Goal: Check status: Check status

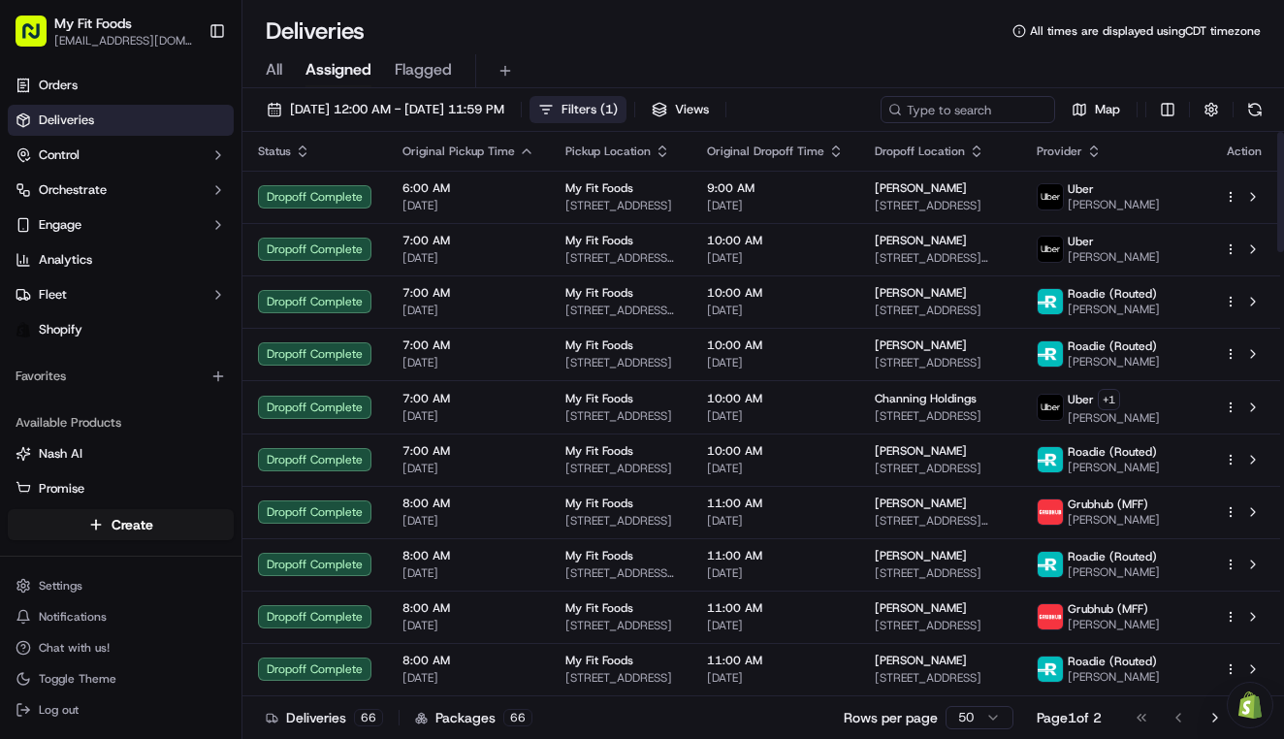
click at [618, 111] on span "Filters ( 1 )" at bounding box center [589, 109] width 56 height 17
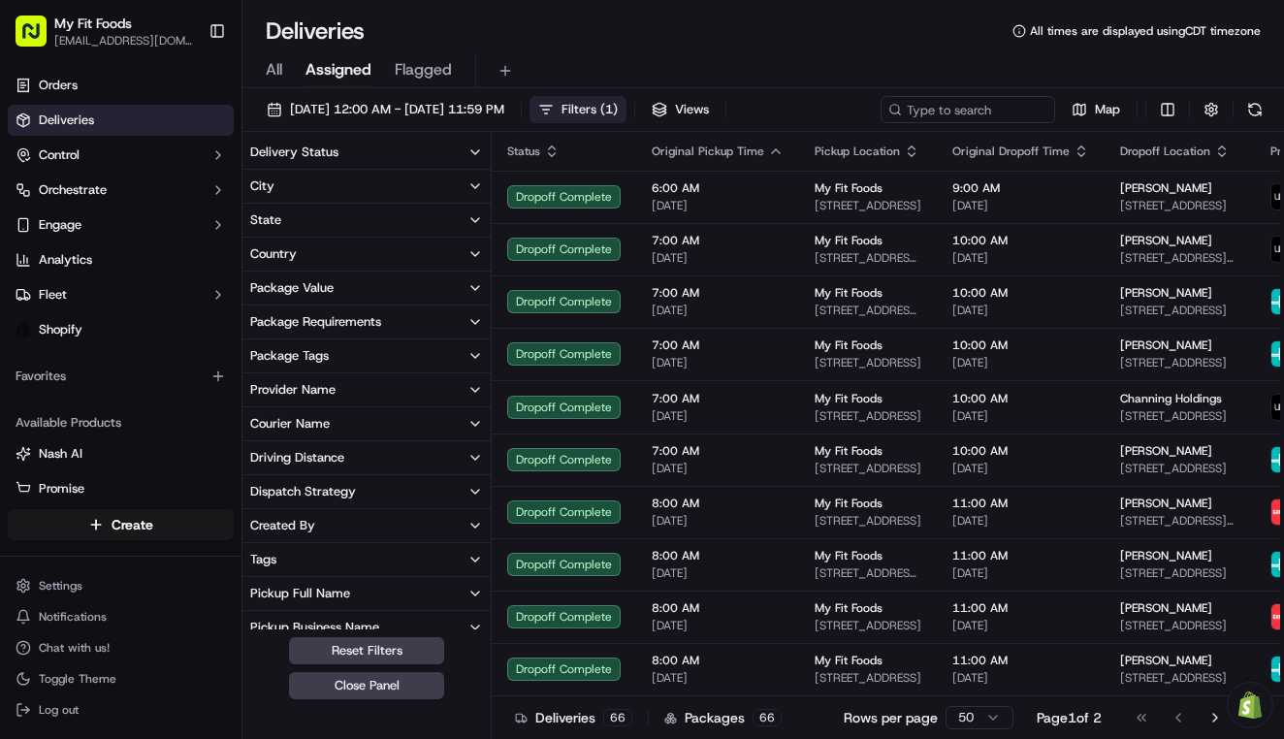
click at [303, 187] on button "City" at bounding box center [366, 186] width 248 height 33
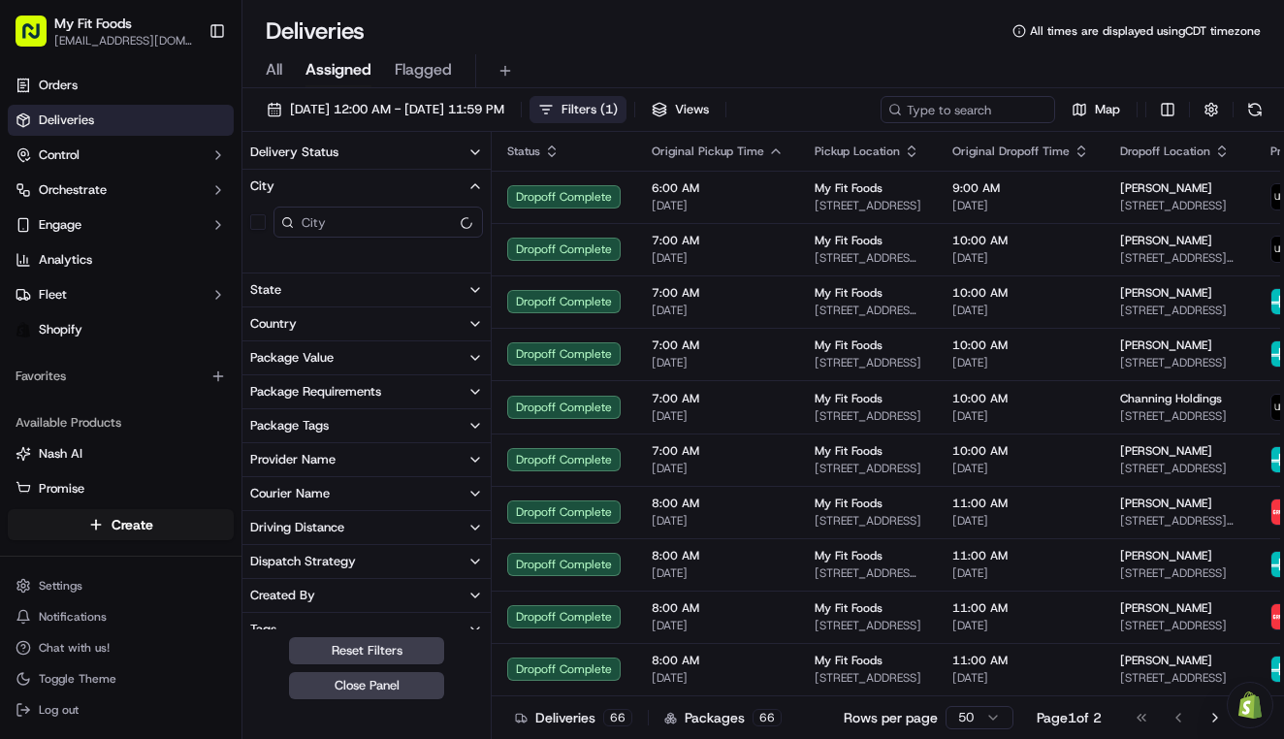
click at [335, 231] on input at bounding box center [377, 222] width 209 height 31
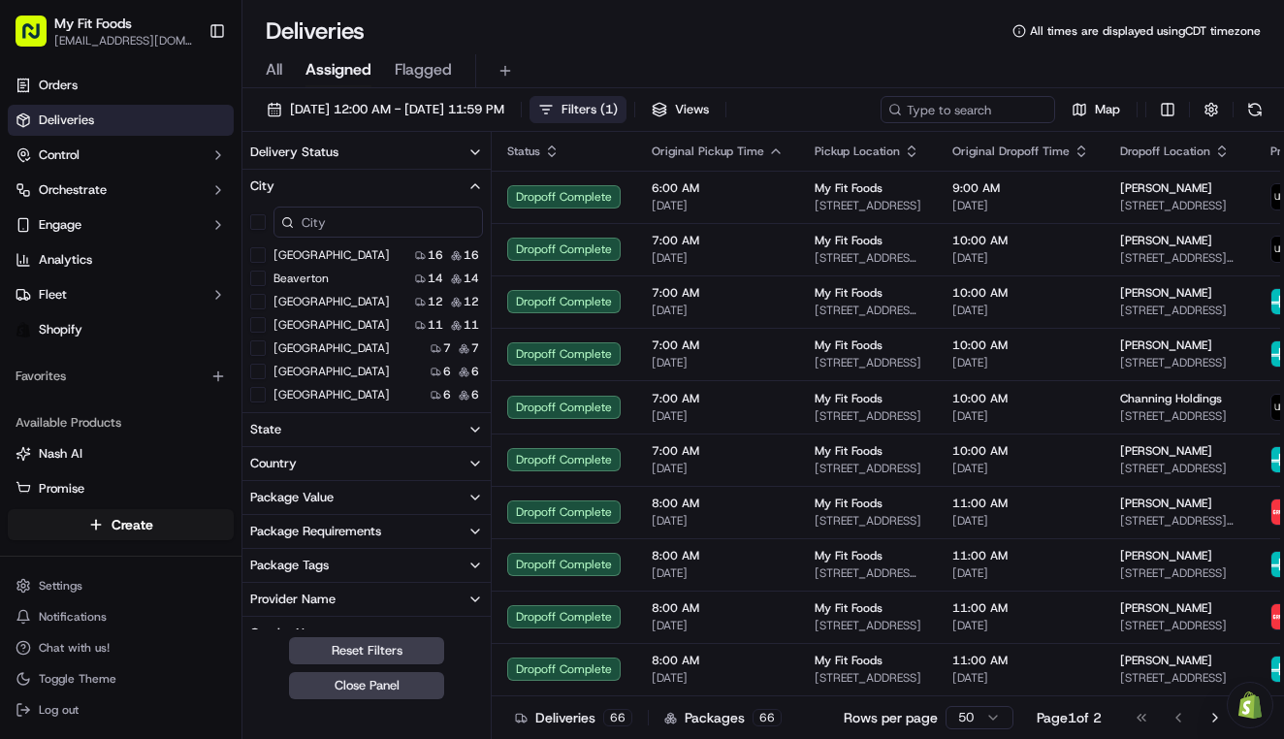
click at [263, 254] on button "[GEOGRAPHIC_DATA]" at bounding box center [258, 255] width 16 height 16
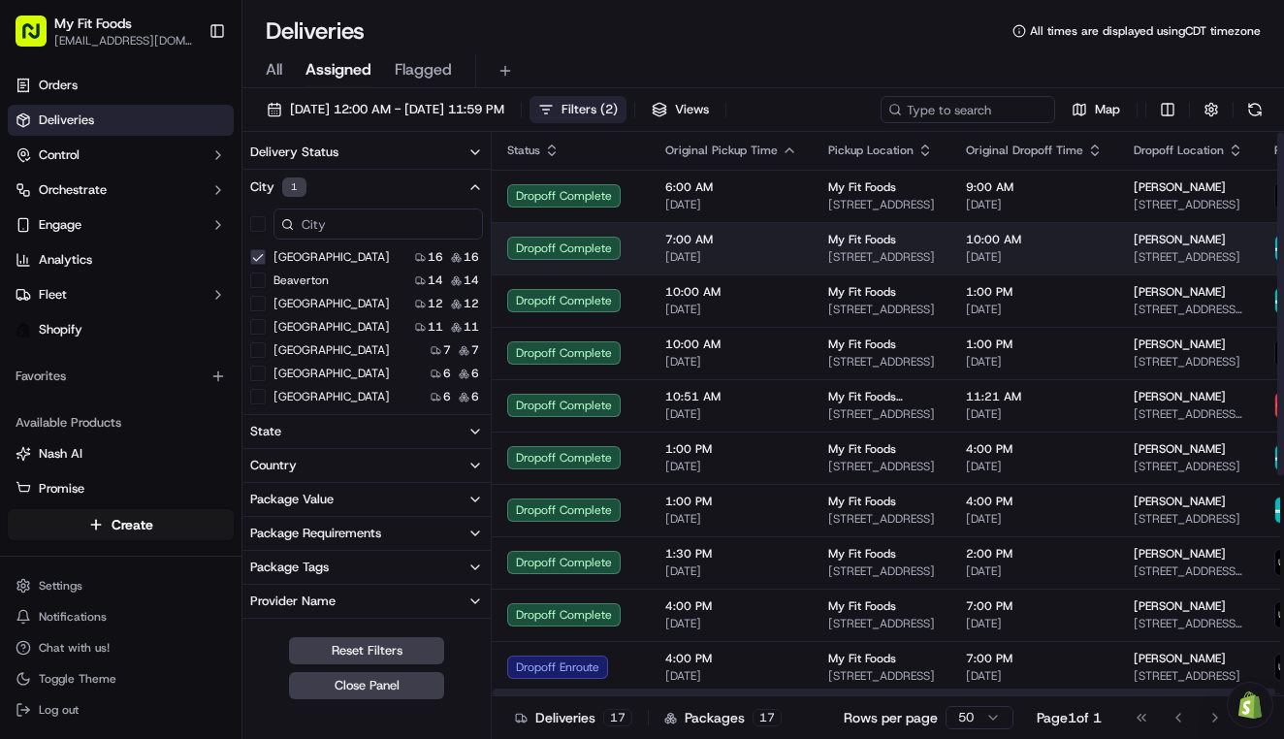
scroll to position [1, 0]
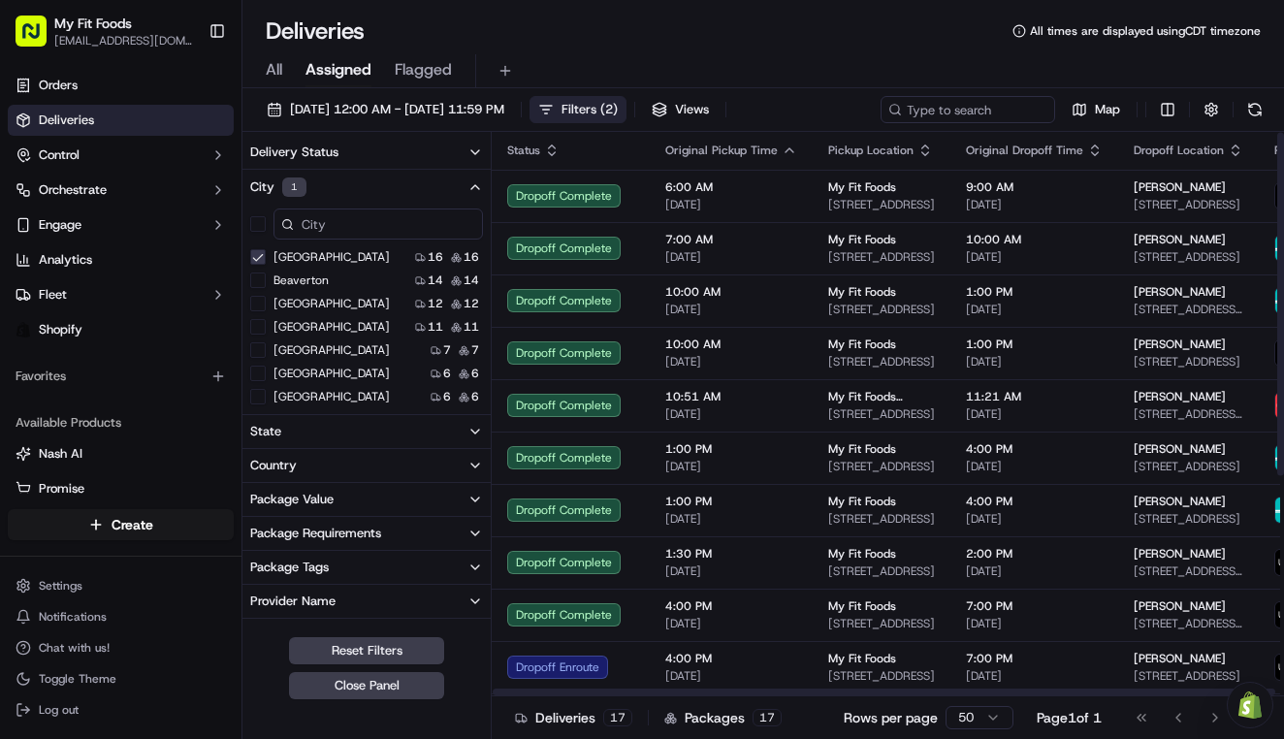
click at [618, 112] on span "( 2 )" at bounding box center [608, 109] width 17 height 17
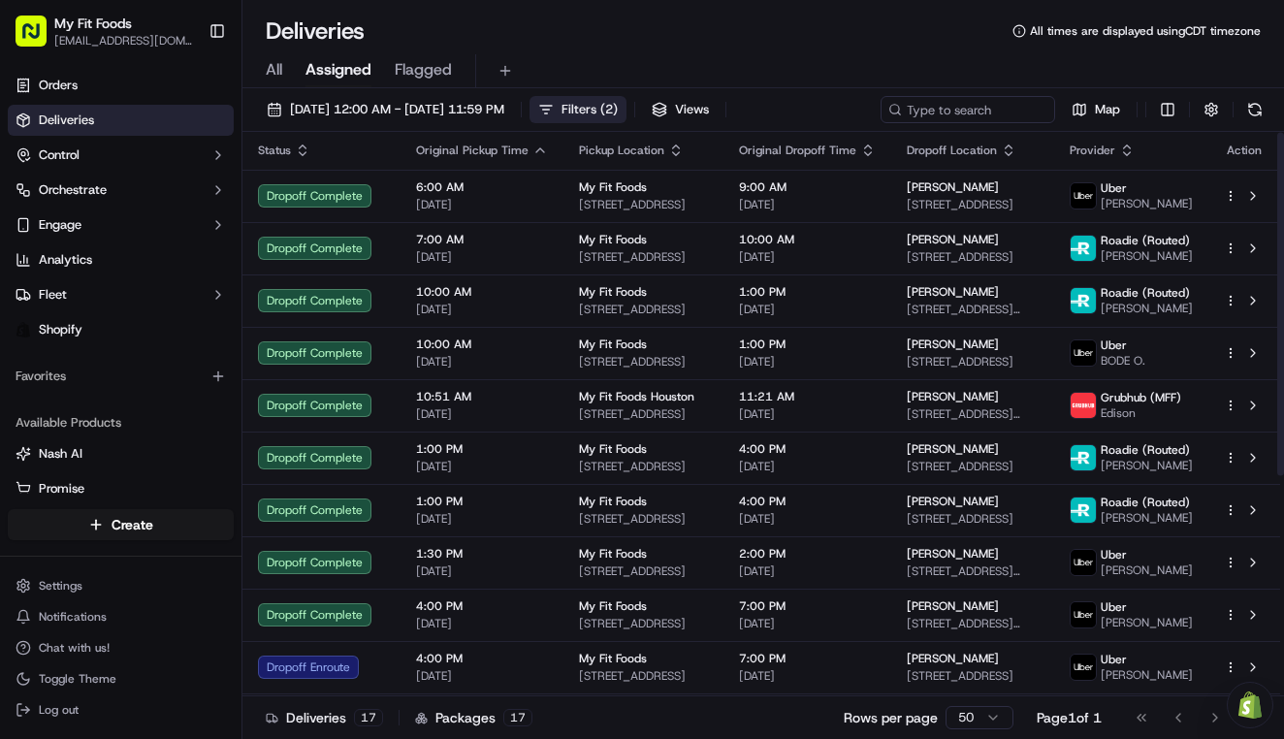
click at [626, 108] on button "Filters ( 2 )" at bounding box center [577, 109] width 97 height 27
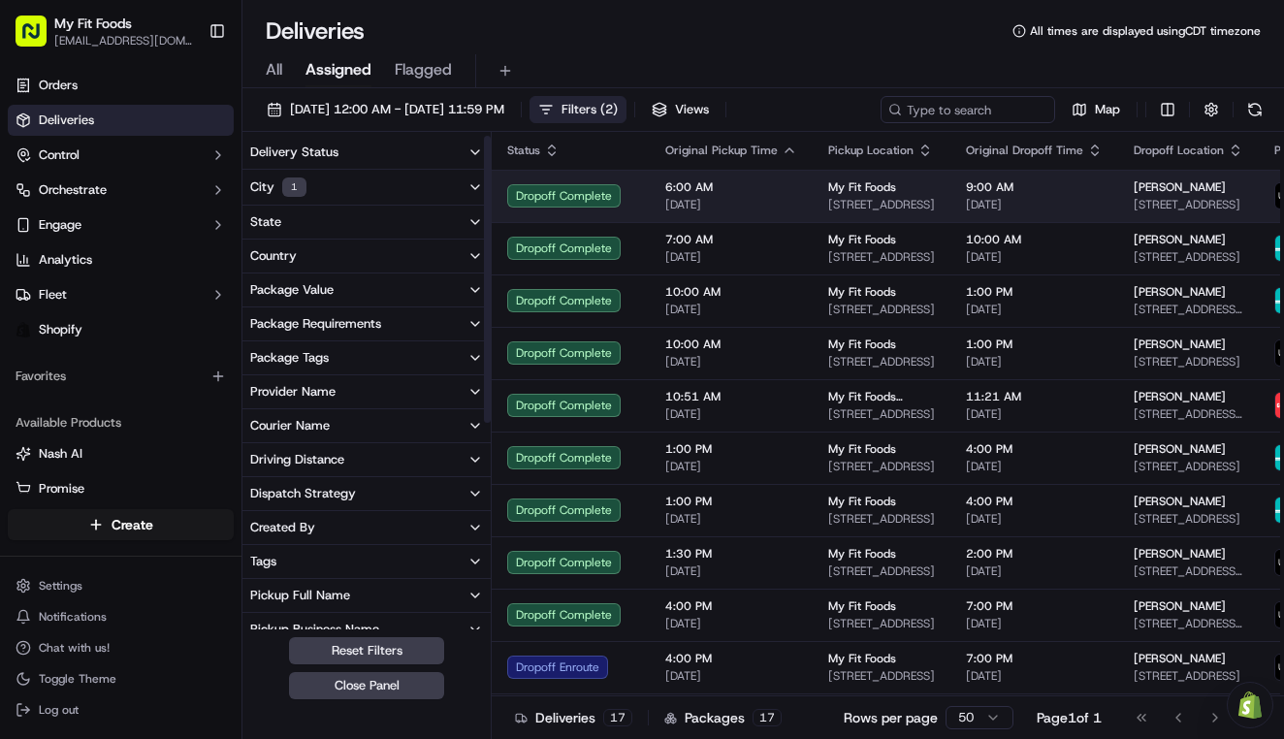
scroll to position [0, 0]
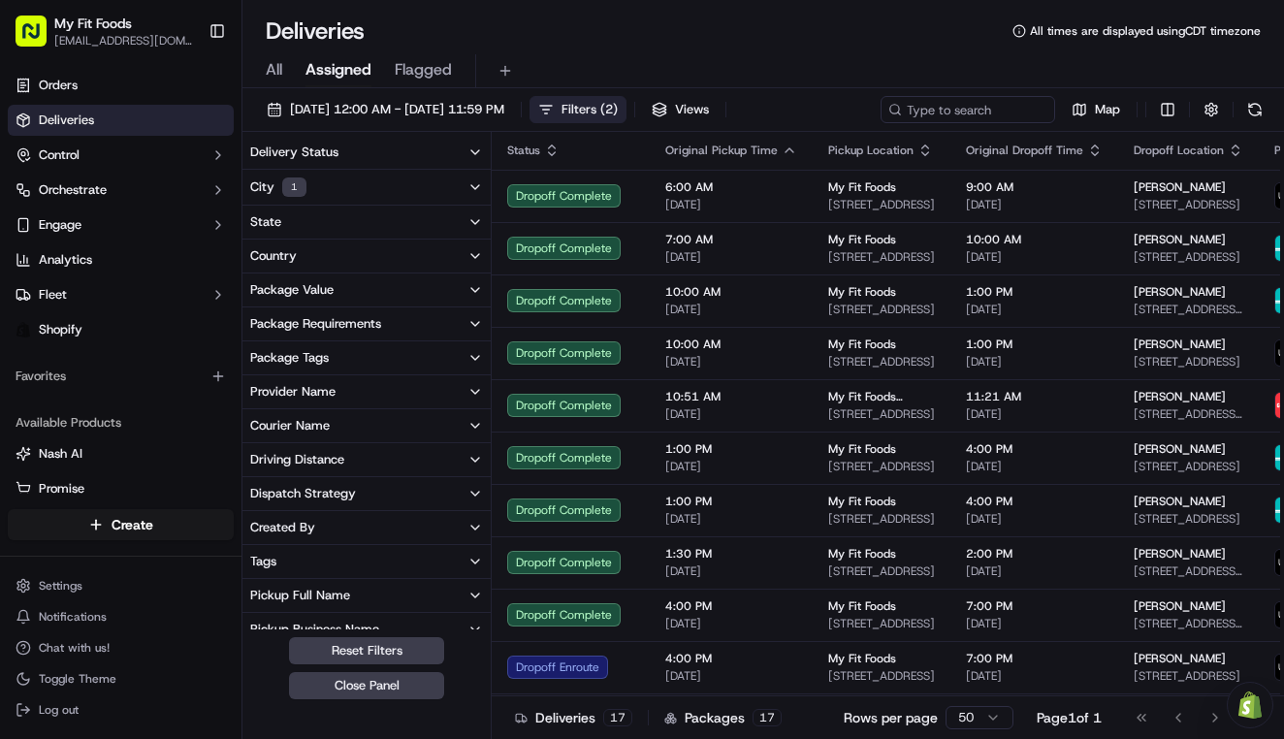
click at [666, 56] on div "All Assigned Flagged" at bounding box center [762, 71] width 1041 height 34
click at [601, 149] on div "Status" at bounding box center [570, 151] width 127 height 16
click at [476, 155] on icon "button" at bounding box center [475, 152] width 16 height 16
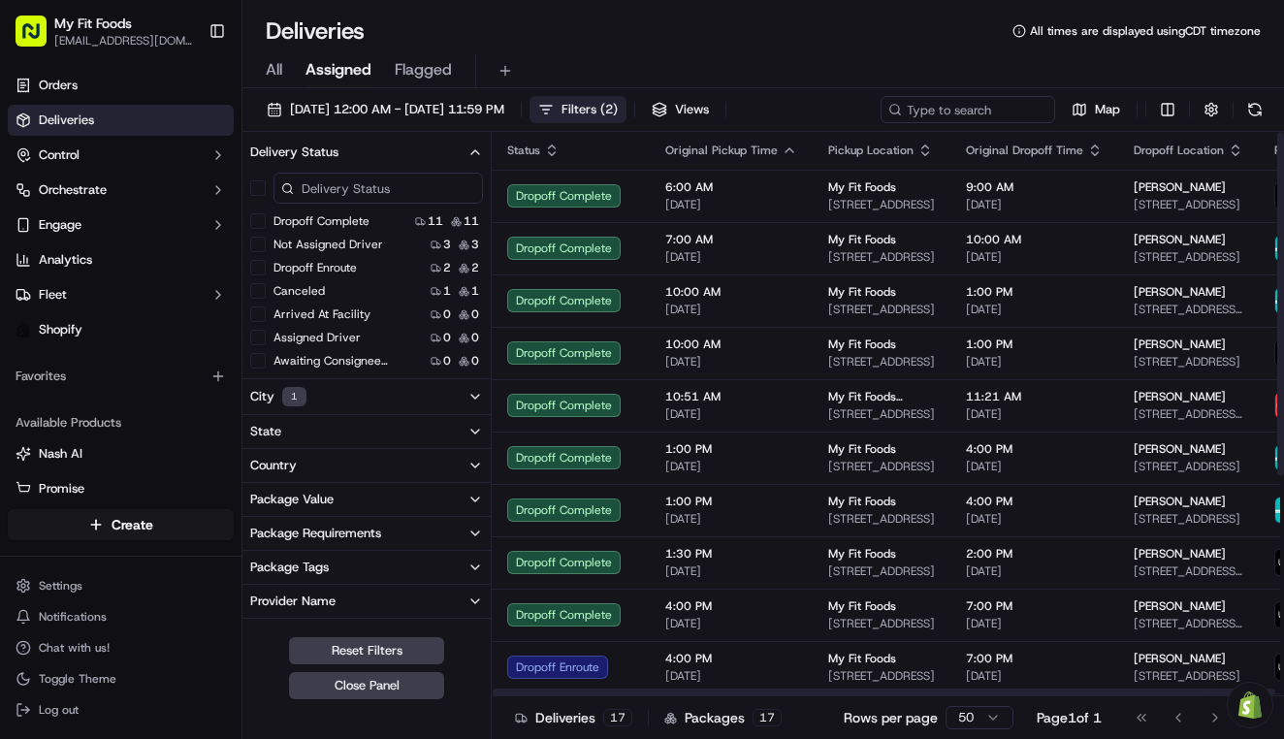
click at [622, 150] on div "Status" at bounding box center [570, 151] width 127 height 16
click at [836, 106] on div "[DATE] 12:00 AM - [DATE] 11:59 PM Filters ( 2 ) Views Map" at bounding box center [762, 114] width 1041 height 36
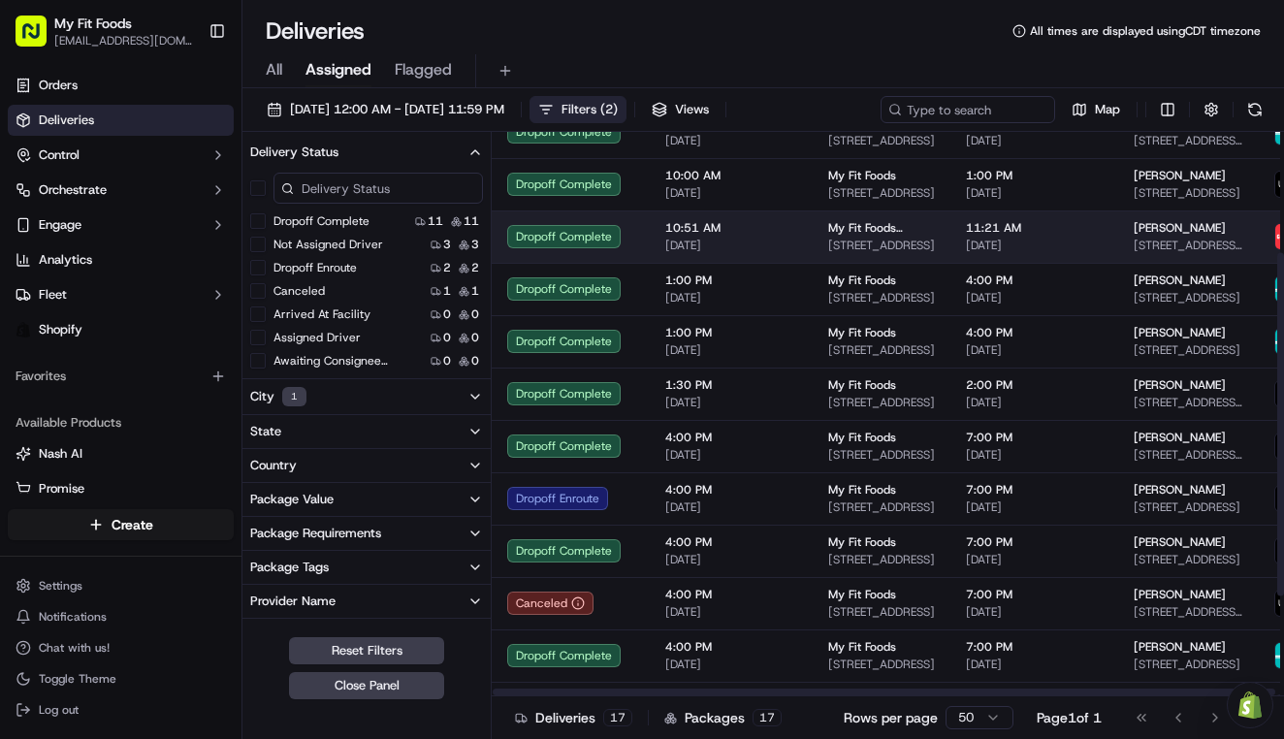
scroll to position [226, 1]
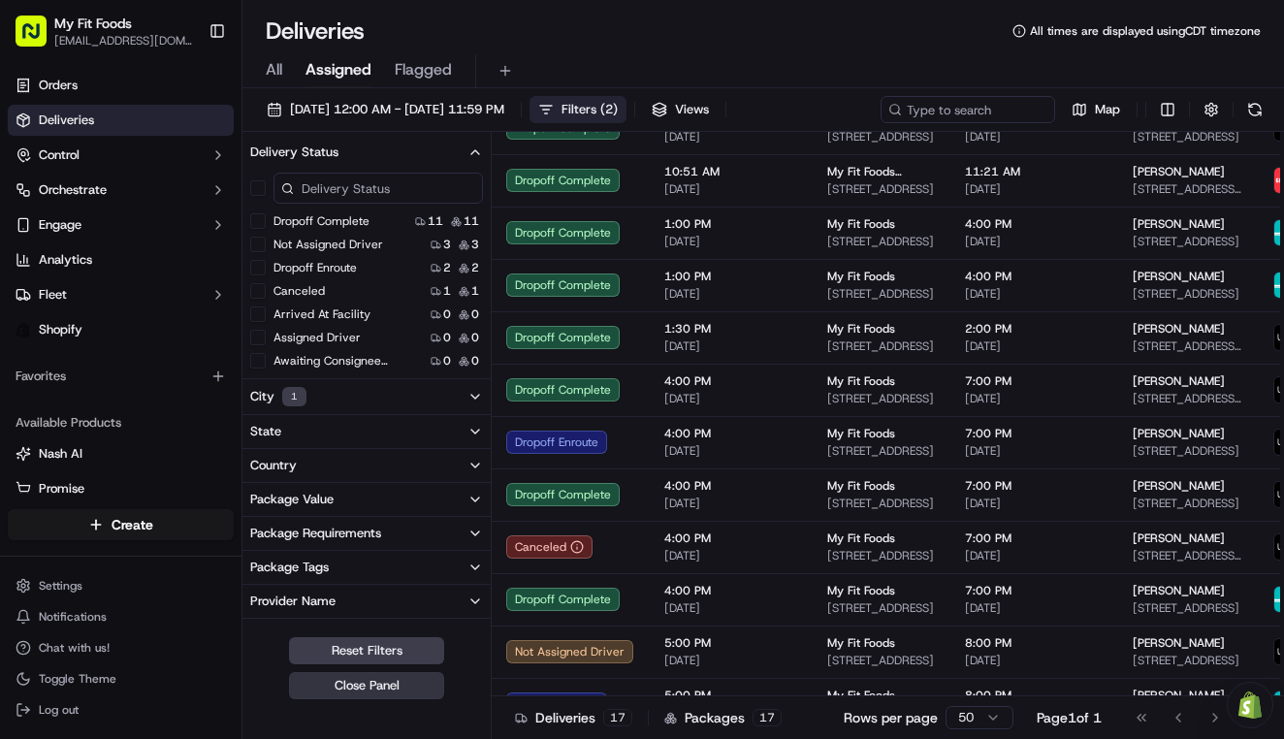
click at [394, 688] on button "Close Panel" at bounding box center [366, 685] width 155 height 27
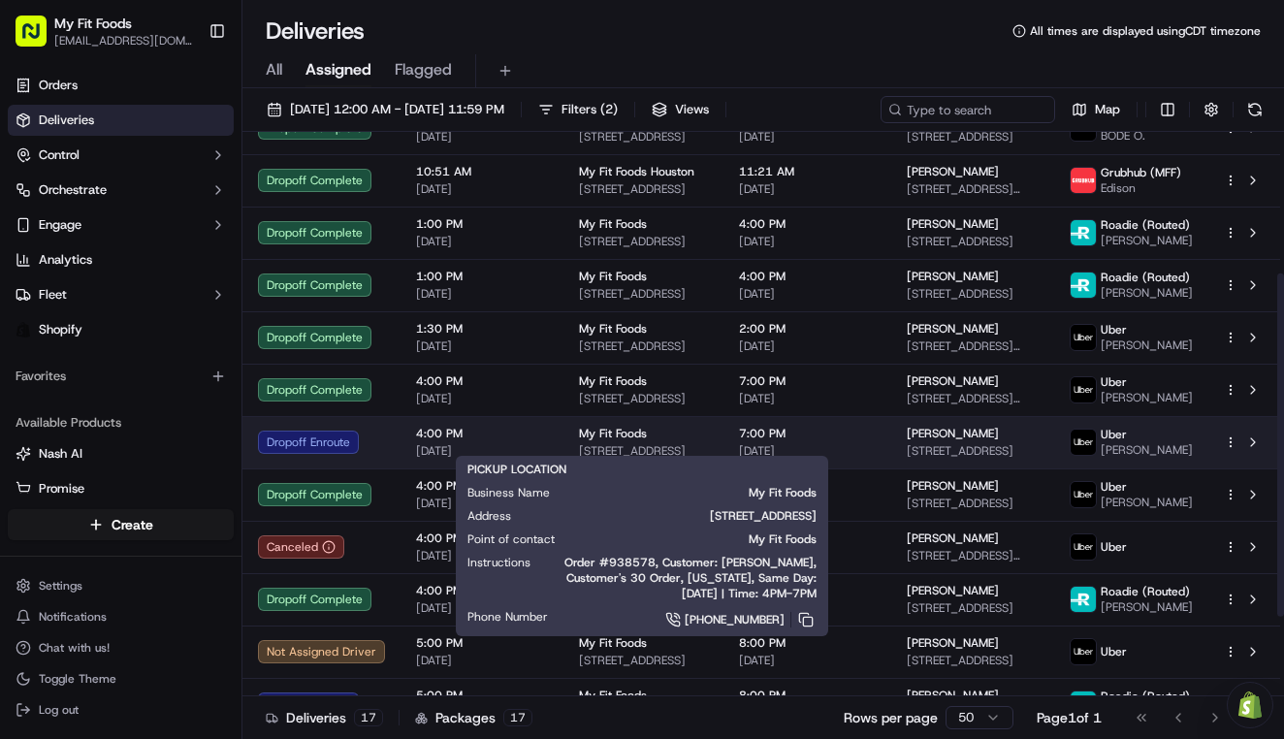
scroll to position [248, 0]
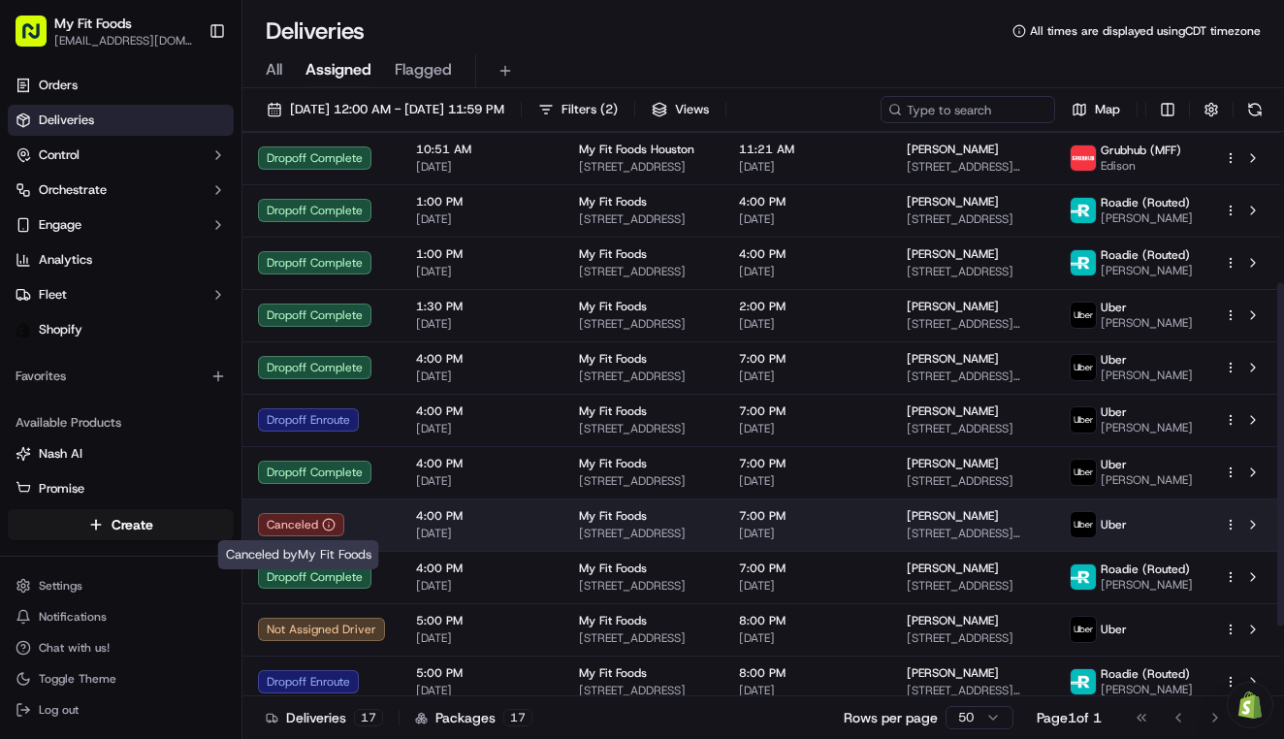
click at [300, 524] on div "Canceled" at bounding box center [301, 524] width 86 height 23
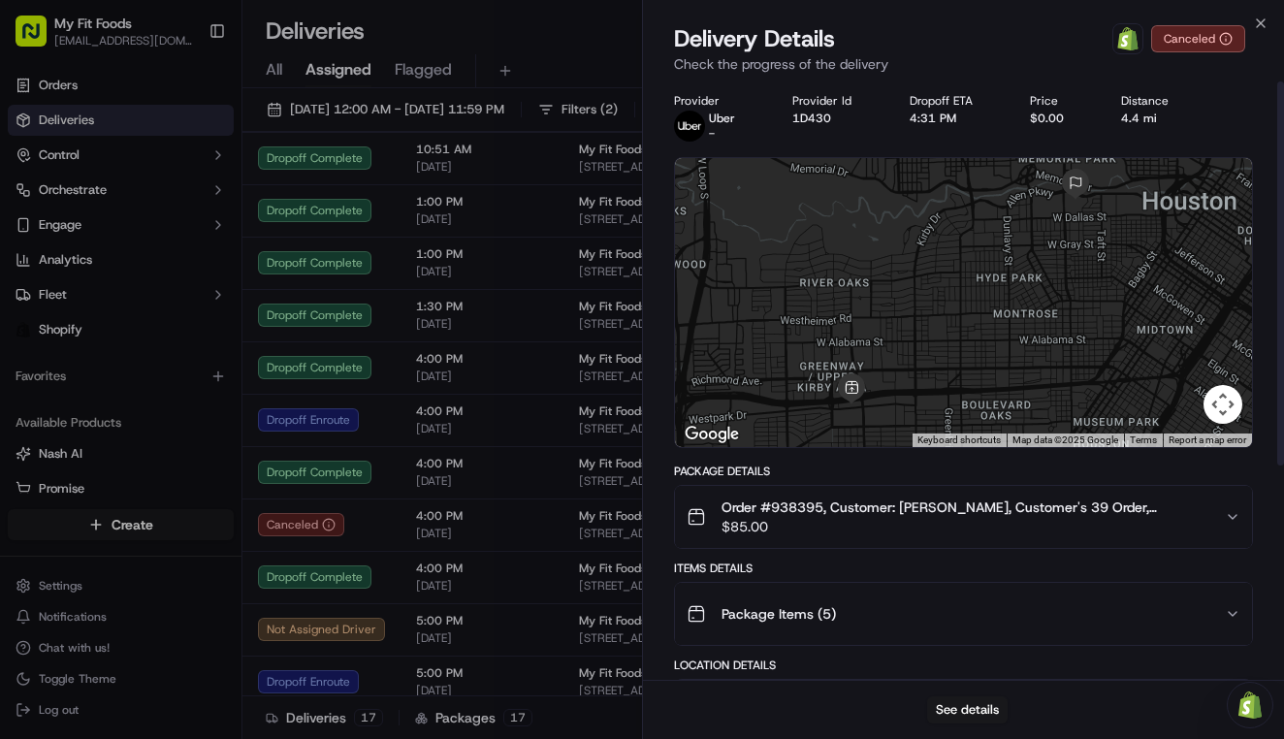
scroll to position [0, 0]
